Goal: Task Accomplishment & Management: Manage account settings

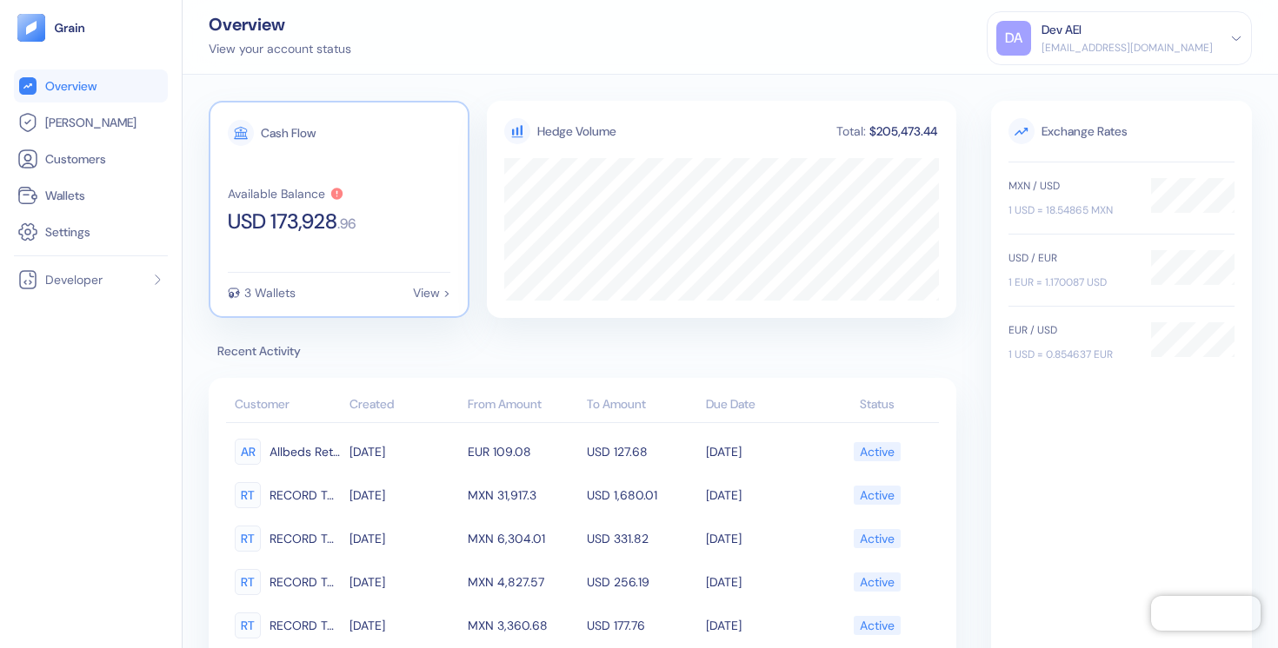
click at [284, 289] on div "3 Wallets" at bounding box center [269, 293] width 51 height 12
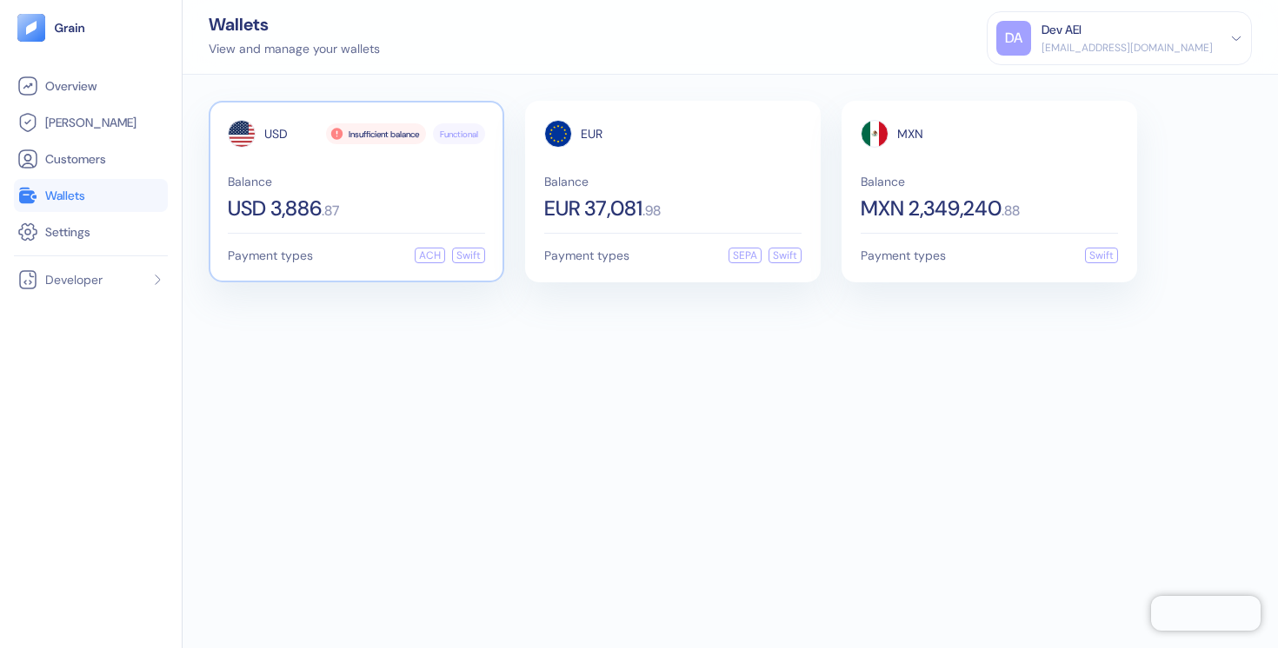
click at [350, 172] on div "USD Insufficient balance Functional Balance USD 3,886 . 87" at bounding box center [356, 169] width 257 height 99
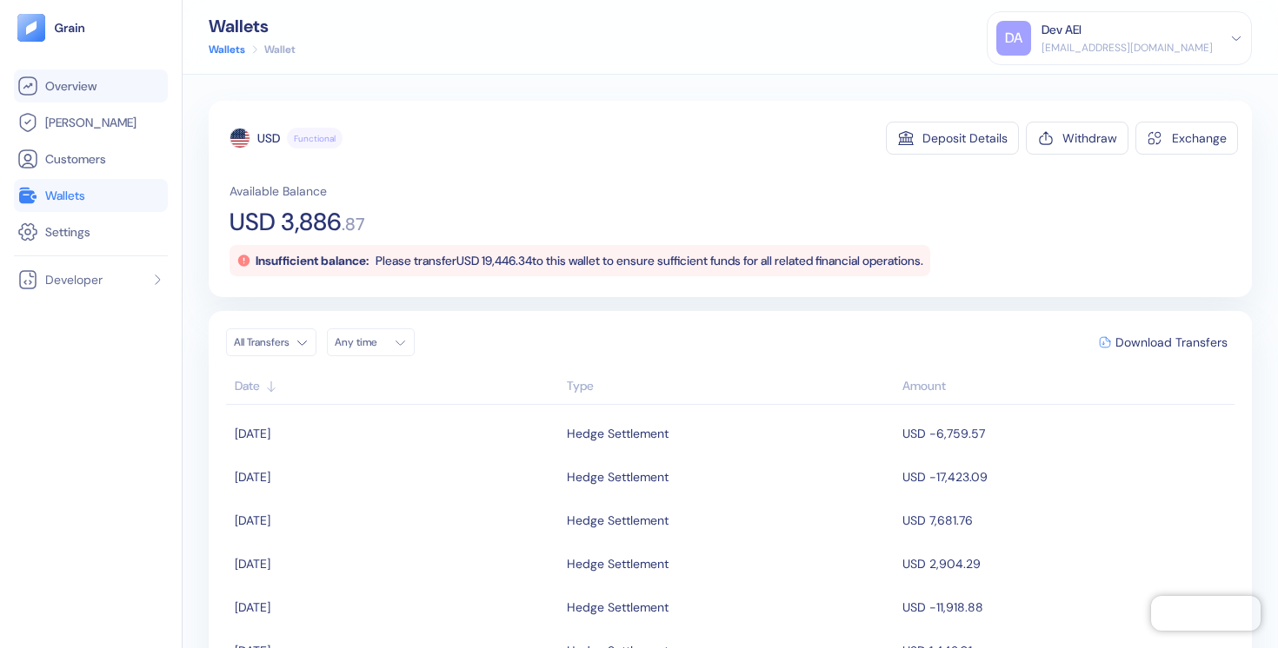
click at [62, 87] on span "Overview" at bounding box center [70, 85] width 51 height 17
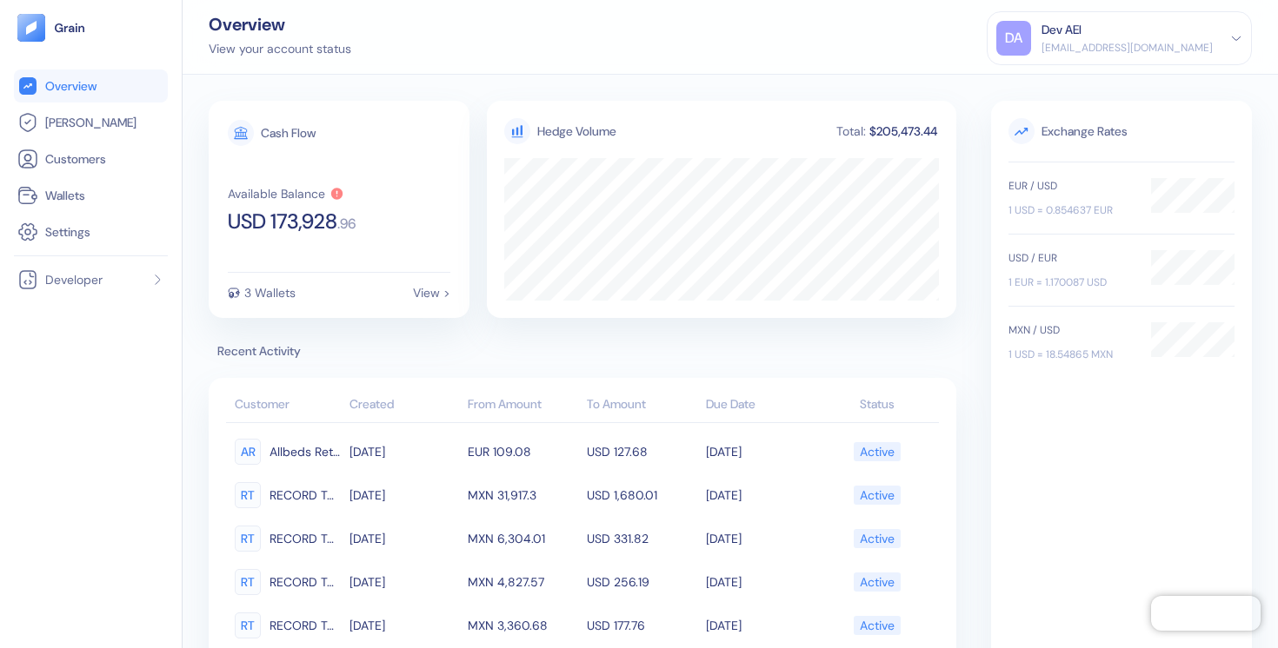
click at [1055, 43] on div "[EMAIL_ADDRESS][DOMAIN_NAME]" at bounding box center [1126, 48] width 171 height 16
click at [1019, 85] on div "Sign Out" at bounding box center [1043, 86] width 48 height 18
